Goal: Transaction & Acquisition: Purchase product/service

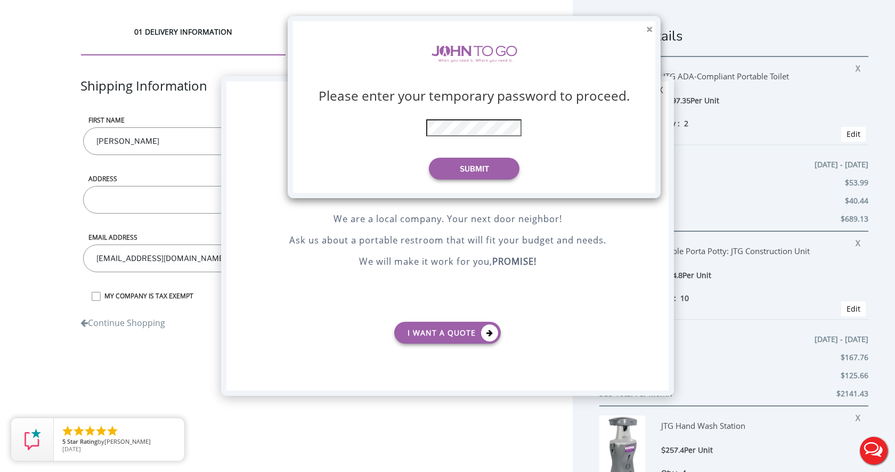
click at [647, 28] on button "×" at bounding box center [649, 29] width 6 height 11
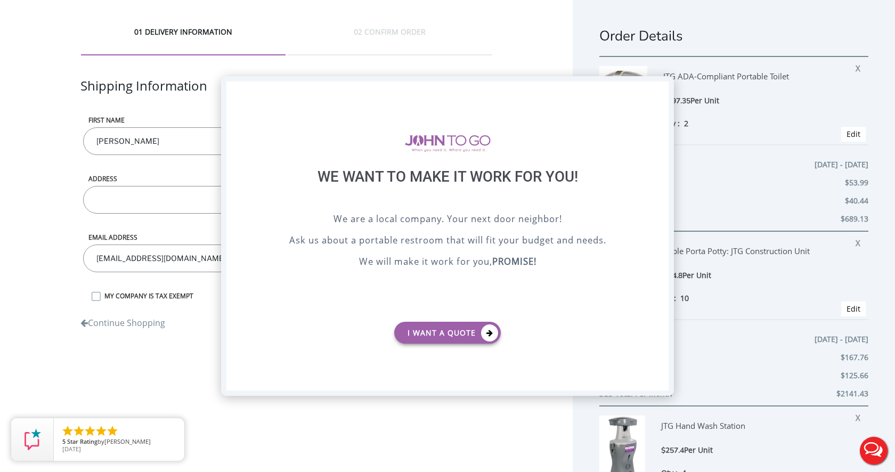
click at [657, 96] on div "X" at bounding box center [660, 91] width 17 height 18
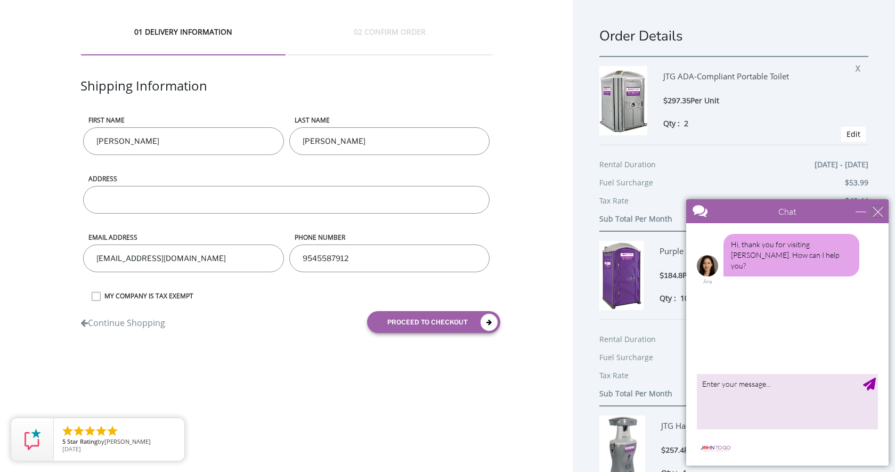
click at [878, 210] on div "close" at bounding box center [878, 211] width 11 height 11
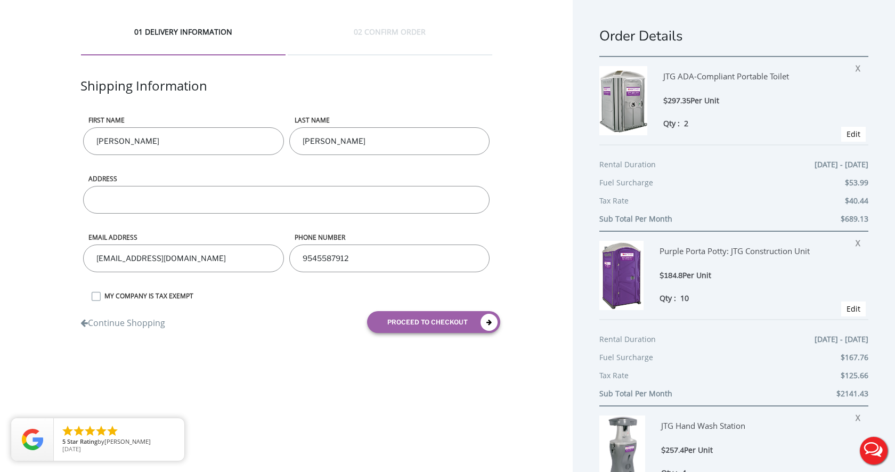
click at [648, 37] on h1 "Order Details" at bounding box center [733, 36] width 269 height 19
click at [371, 30] on div "02 CONFIRM ORDER" at bounding box center [390, 41] width 205 height 29
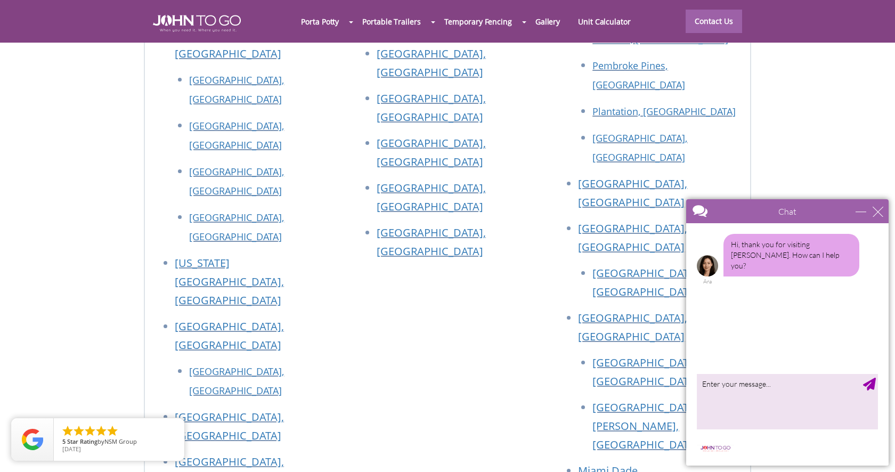
scroll to position [4132, 0]
